Goal: Navigation & Orientation: Find specific page/section

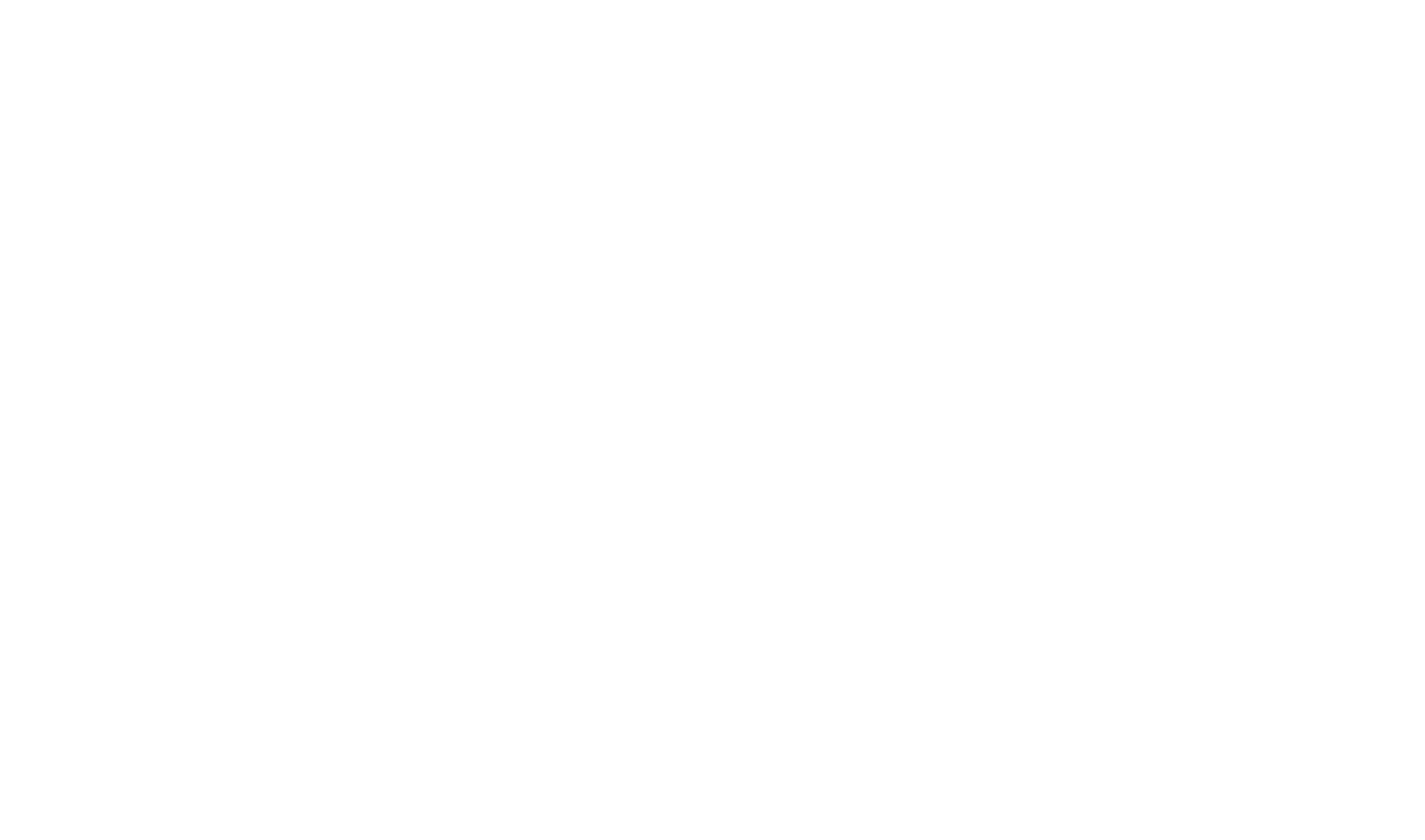
click at [786, 410] on body at bounding box center [712, 420] width 1425 height 840
